Goal: Task Accomplishment & Management: Use online tool/utility

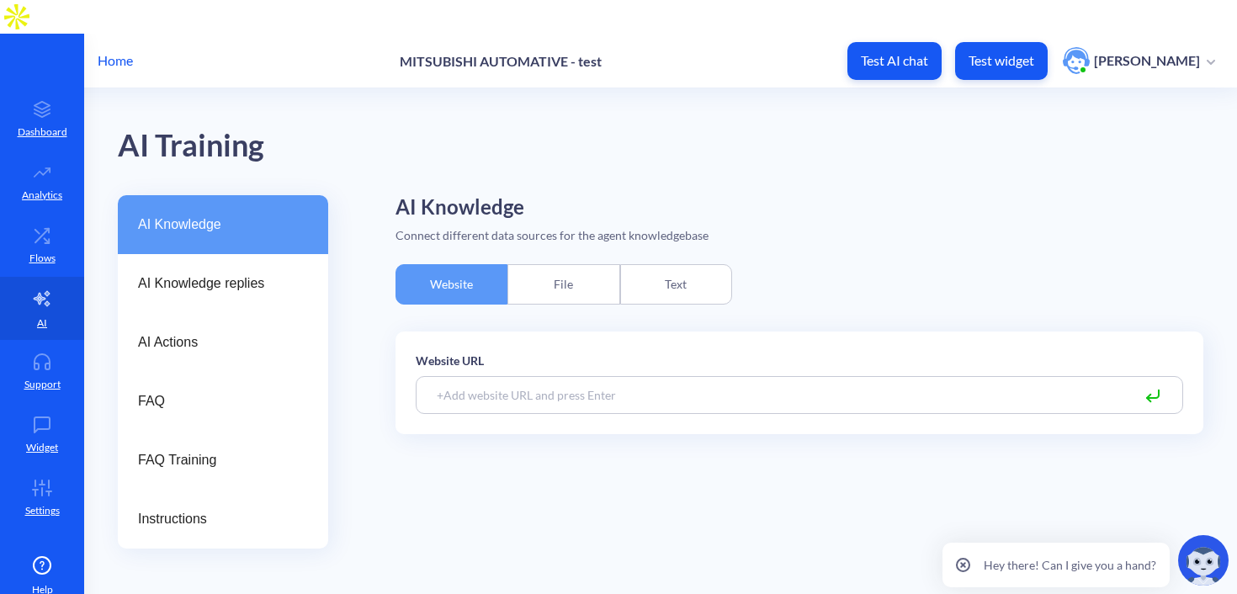
click at [547, 264] on div "File" at bounding box center [563, 284] width 112 height 40
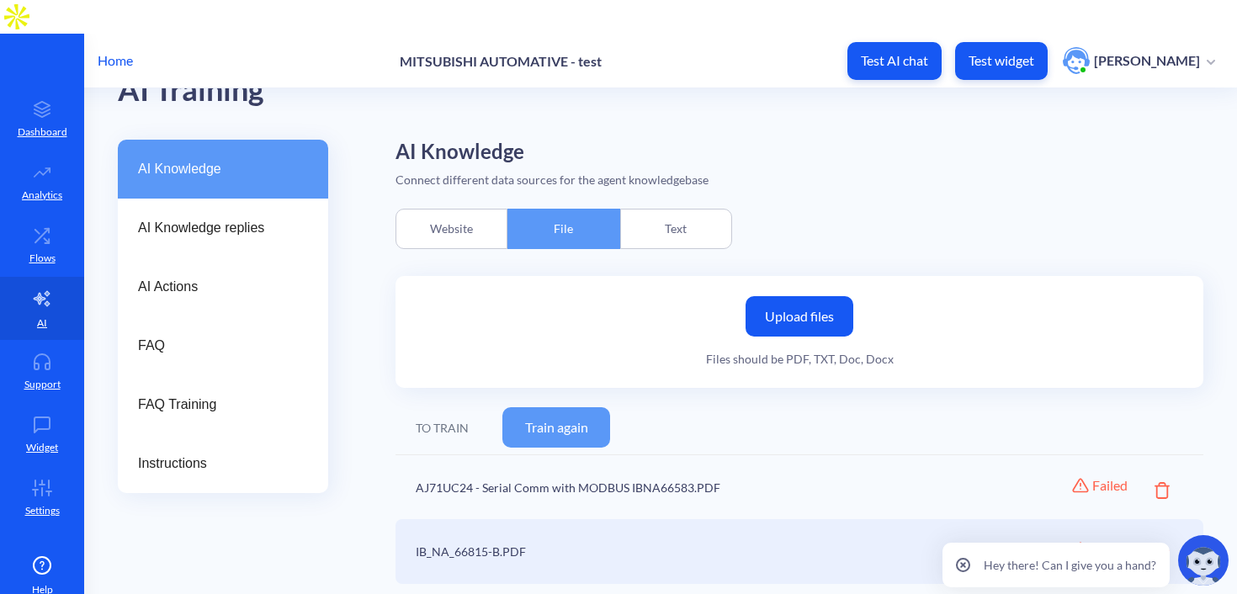
scroll to position [64, 0]
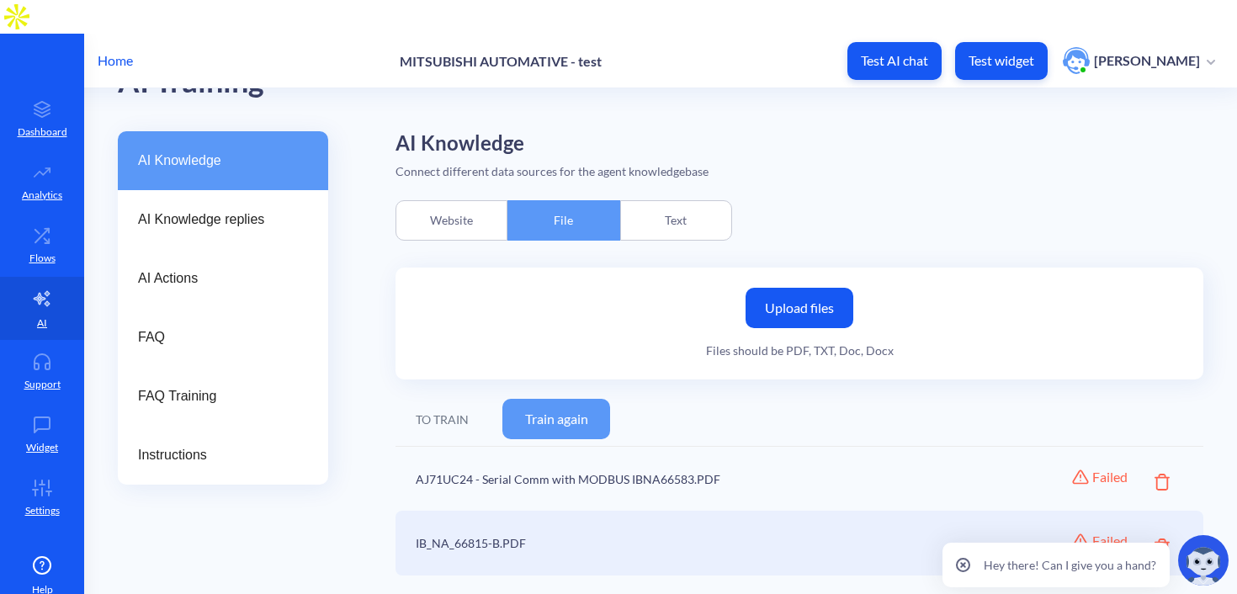
click at [570, 399] on button "Train again" at bounding box center [556, 419] width 108 height 40
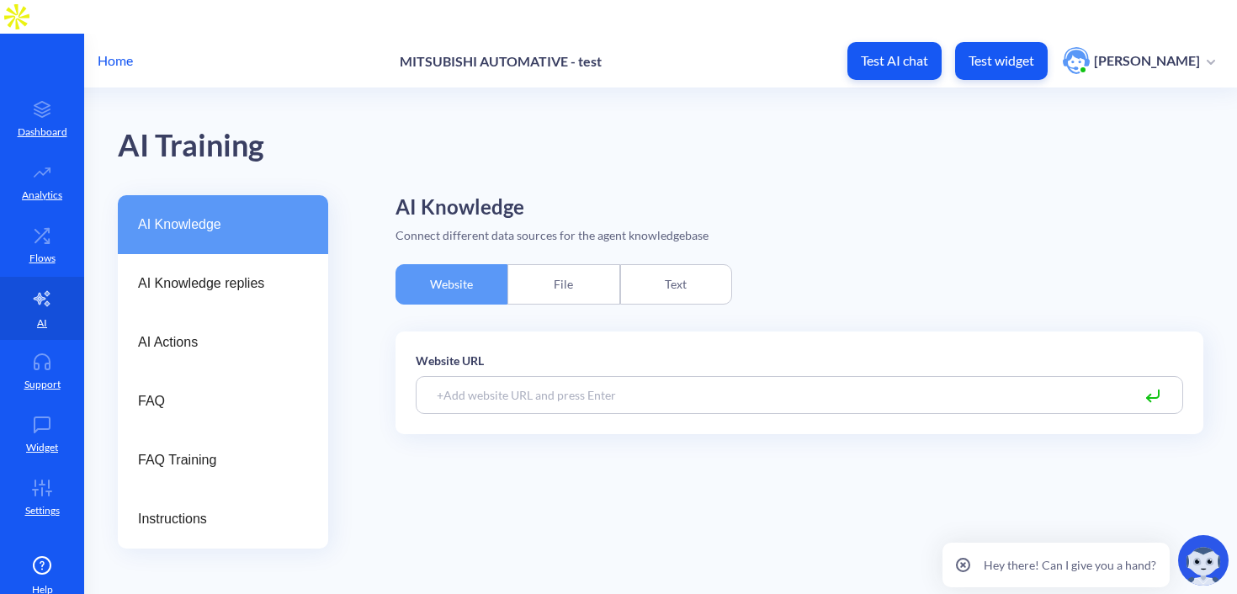
click at [562, 264] on div "File" at bounding box center [563, 284] width 112 height 40
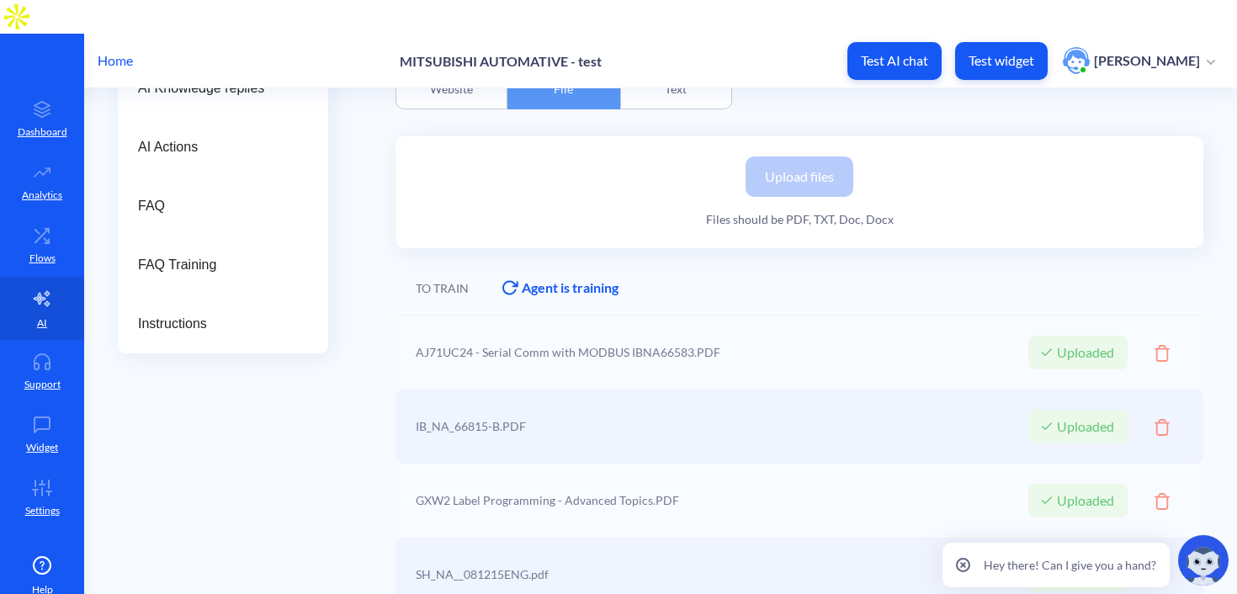
scroll to position [320, 0]
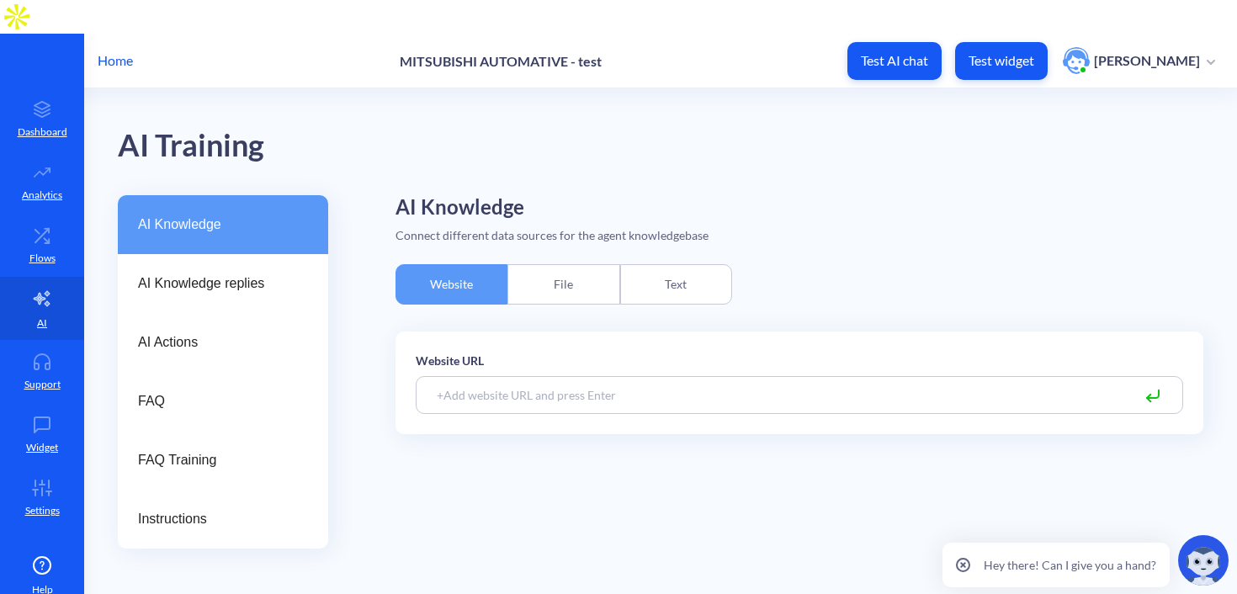
click at [544, 264] on div "File" at bounding box center [563, 284] width 112 height 40
click at [554, 264] on div "File" at bounding box center [563, 284] width 112 height 40
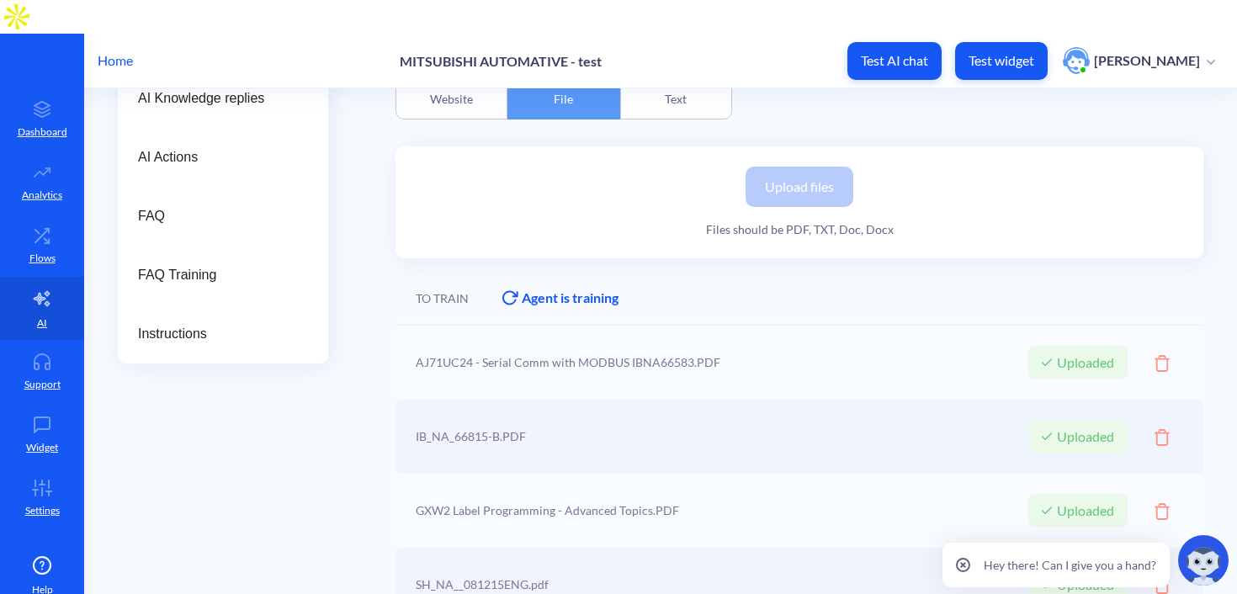
scroll to position [416, 0]
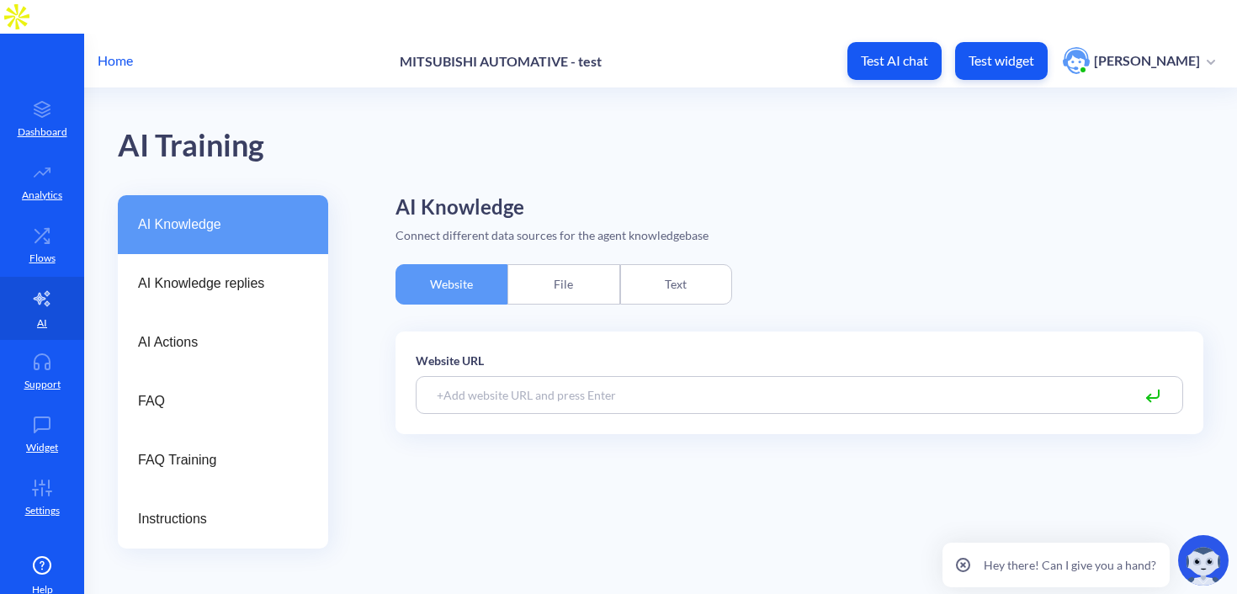
click at [553, 264] on div "File" at bounding box center [563, 284] width 112 height 40
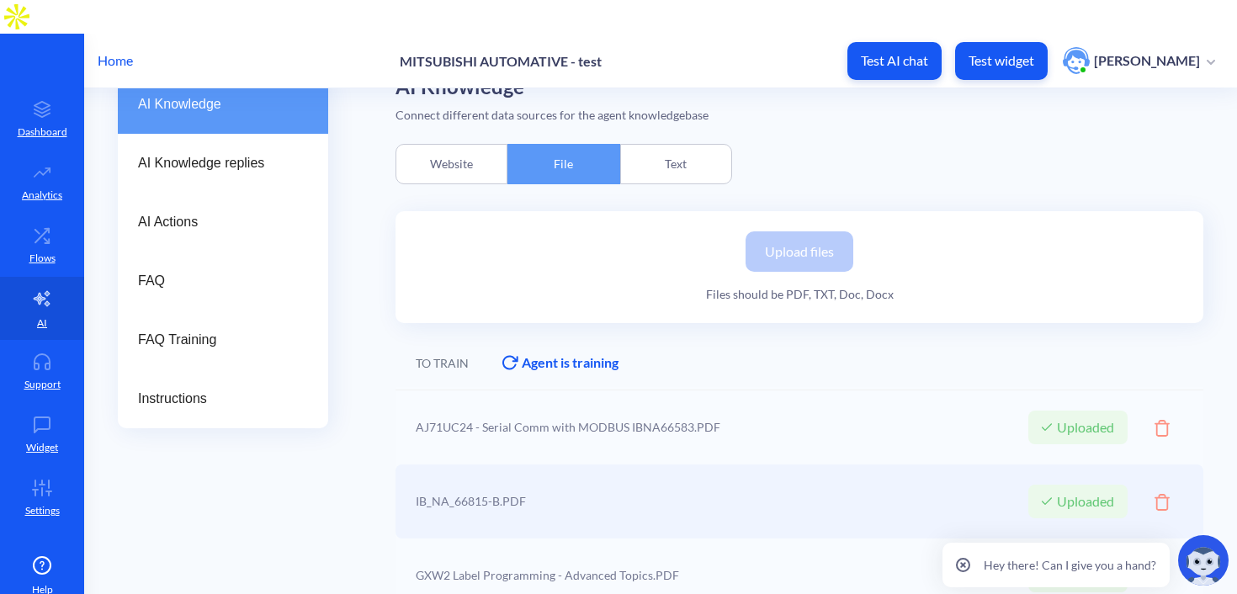
scroll to position [202, 0]
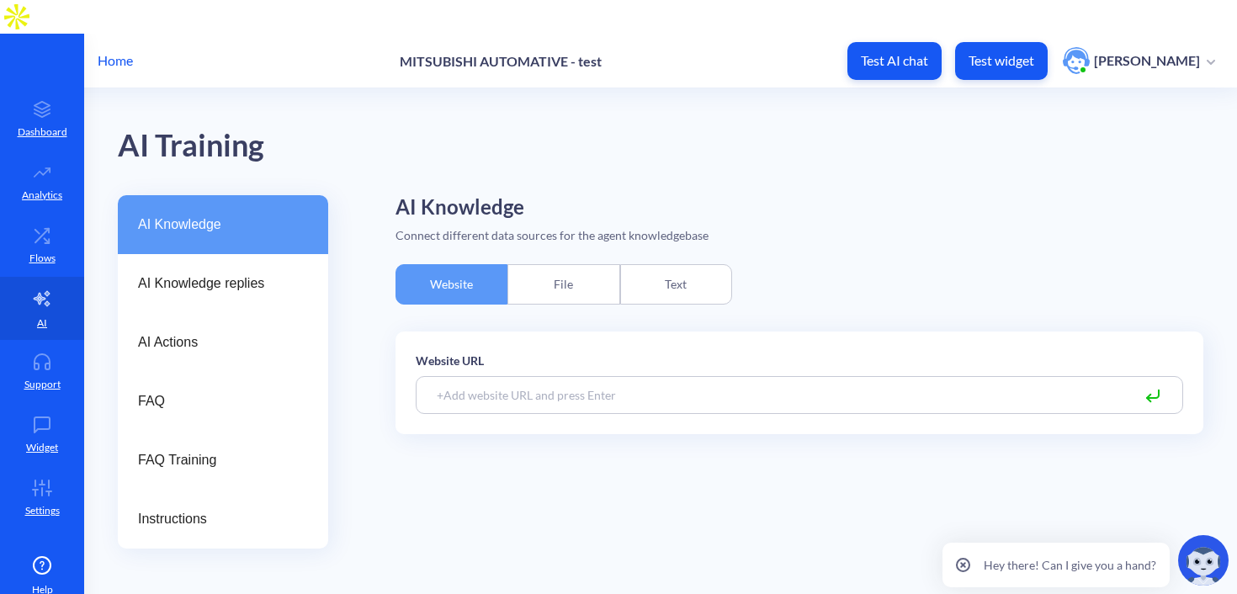
click at [568, 264] on div "File" at bounding box center [563, 284] width 112 height 40
click at [550, 264] on div "File" at bounding box center [563, 284] width 112 height 40
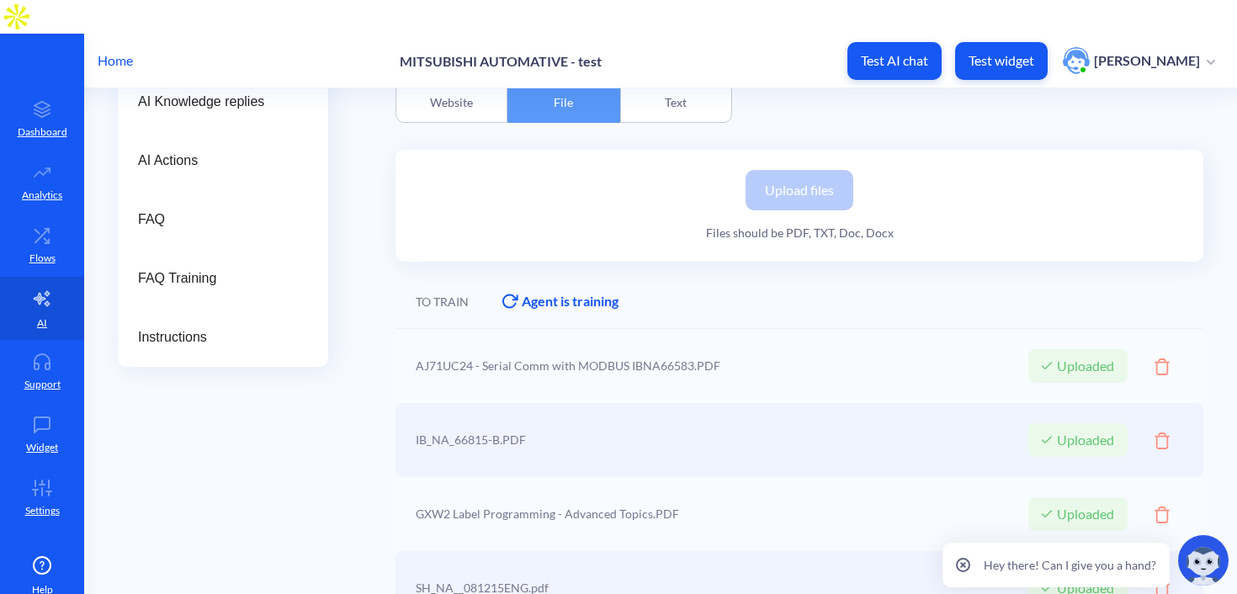
scroll to position [312, 0]
